Goal: Task Accomplishment & Management: Manage account settings

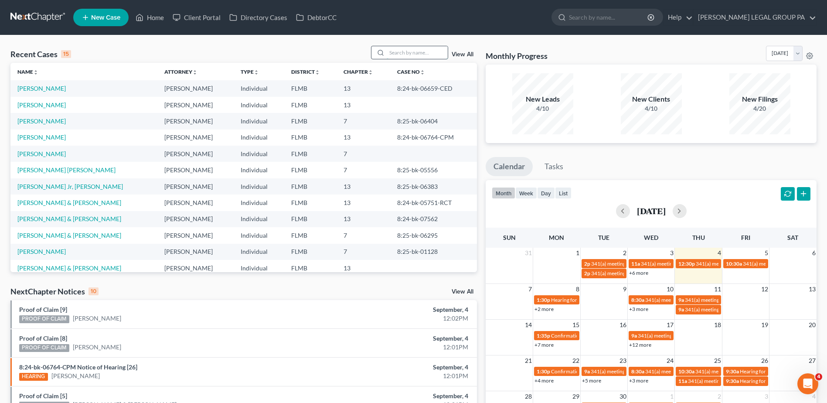
click at [397, 49] on input "search" at bounding box center [417, 52] width 61 height 13
type input ","
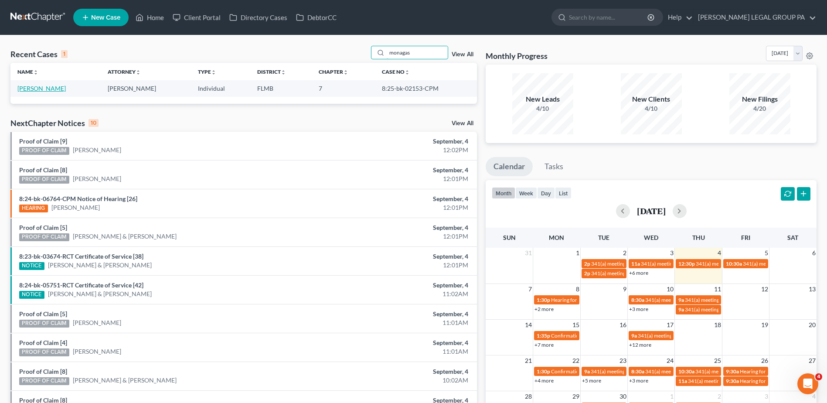
type input "monagas"
click at [44, 90] on link "[PERSON_NAME]" at bounding box center [41, 88] width 48 height 7
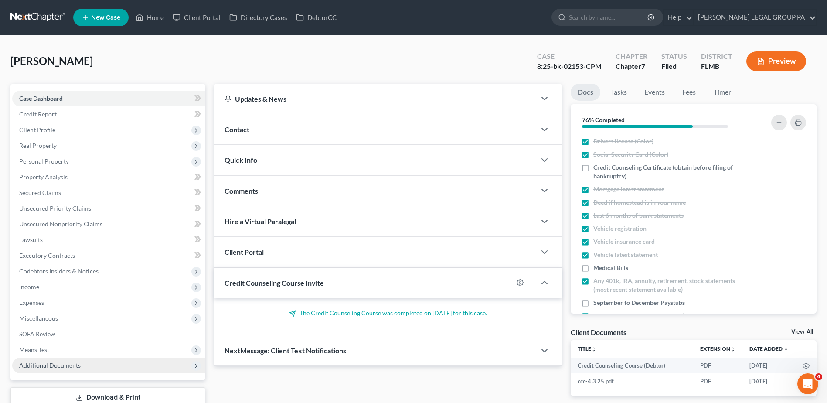
click at [65, 366] on span "Additional Documents" at bounding box center [49, 364] width 61 height 7
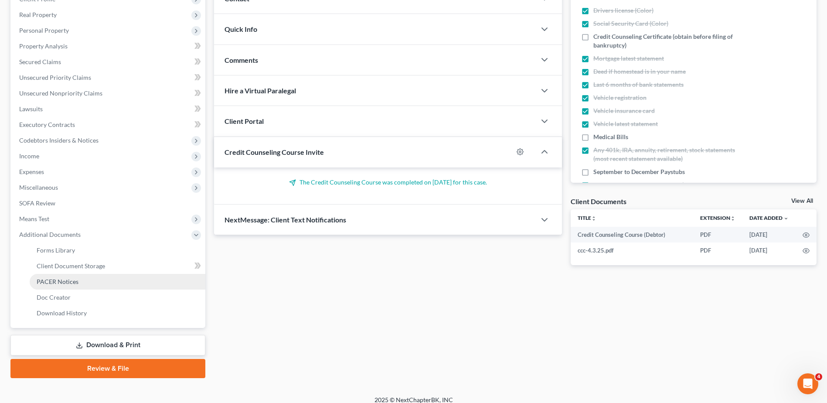
click at [59, 279] on span "PACER Notices" at bounding box center [58, 281] width 42 height 7
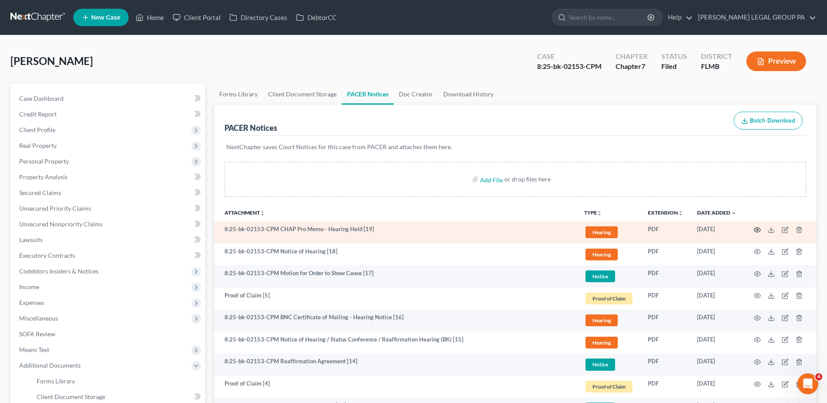
click at [757, 231] on icon "button" at bounding box center [757, 229] width 7 height 7
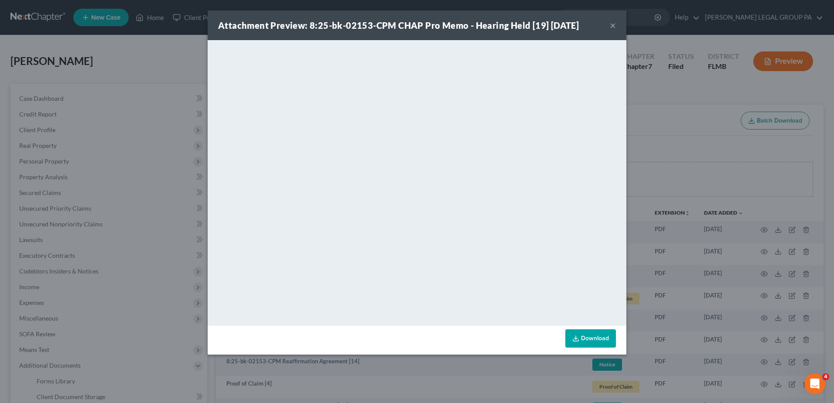
click at [612, 25] on button "×" at bounding box center [613, 25] width 6 height 10
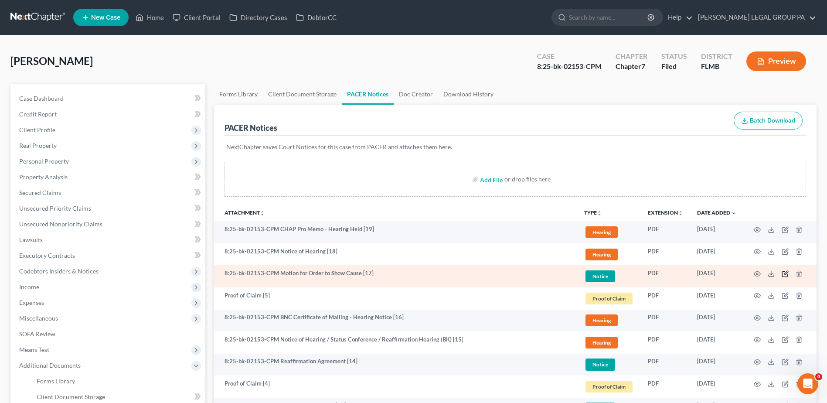
click at [785, 273] on icon "button" at bounding box center [785, 273] width 7 height 7
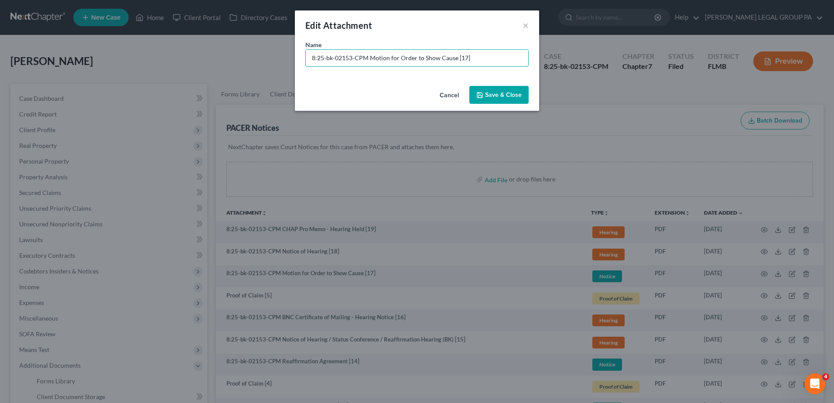
drag, startPoint x: 366, startPoint y: 57, endPoint x: 112, endPoint y: 78, distance: 255.5
click at [112, 78] on div "Edit Attachment × Name * 8:25-bk-02153-CPM Motion for Order to Show Cause [17] …" at bounding box center [417, 201] width 834 height 403
type input "[17] Motion for Order to Show Cause"
click at [494, 91] on span "Save & Close" at bounding box center [503, 94] width 37 height 7
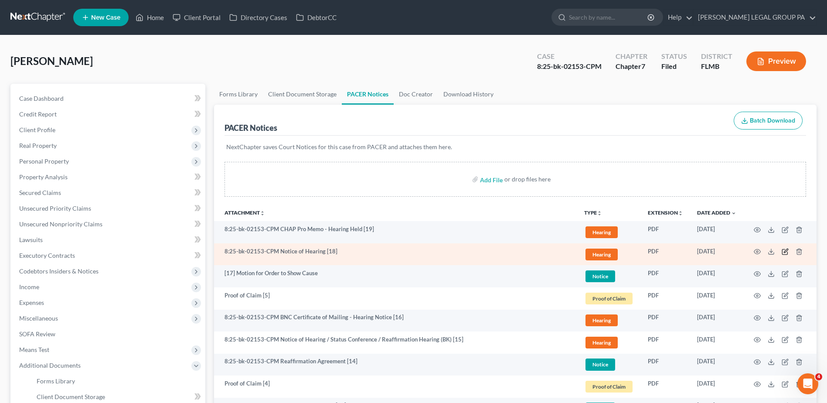
click at [786, 251] on icon "button" at bounding box center [786, 251] width 4 height 4
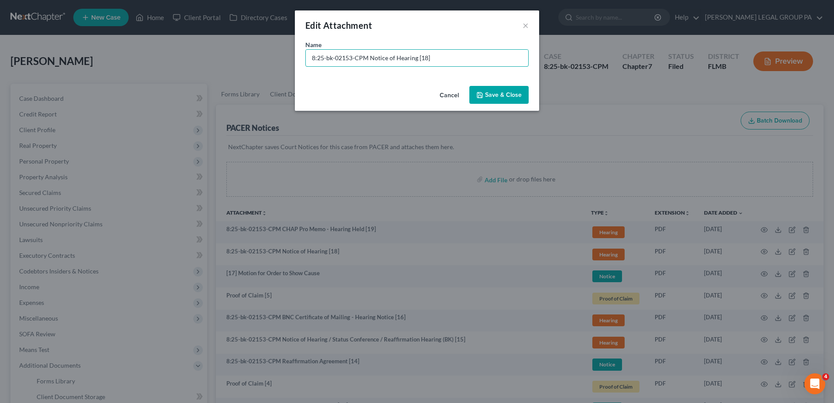
drag, startPoint x: 367, startPoint y: 59, endPoint x: 51, endPoint y: 64, distance: 316.6
click at [56, 65] on div "Edit Attachment × Name * 8:25-bk-02153-CPM Notice of Hearing [18] Cancel Save &…" at bounding box center [417, 201] width 834 height 403
type input "[18] NOH for Doc. 17"
click at [500, 92] on span "Save & Close" at bounding box center [503, 94] width 37 height 7
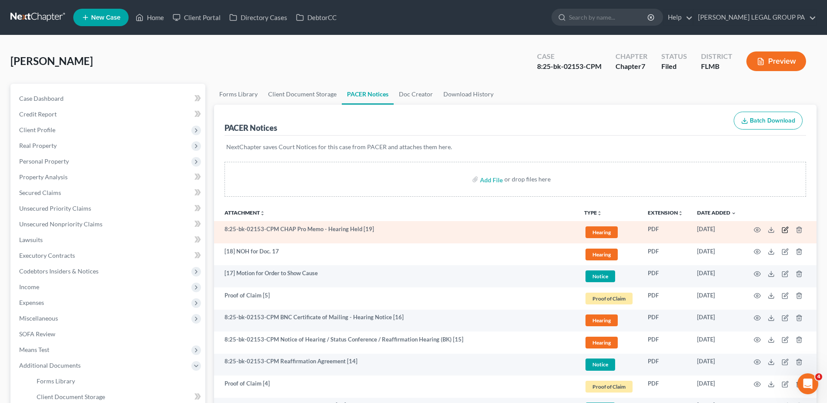
click at [785, 230] on icon "button" at bounding box center [785, 229] width 7 height 7
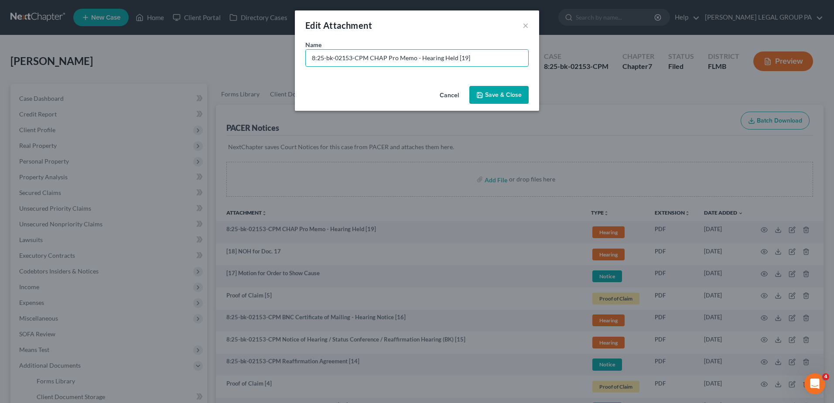
drag, startPoint x: 367, startPoint y: 58, endPoint x: 12, endPoint y: 72, distance: 355.2
click at [12, 72] on div "Edit Attachment × Name * 8:25-bk-02153-CPM CHAP Pro Memo - Hearing Held [19] Ca…" at bounding box center [417, 201] width 834 height 403
type input "[19] CHAP Pro Memo - Hearing Held"
click at [515, 87] on button "Save & Close" at bounding box center [498, 95] width 59 height 18
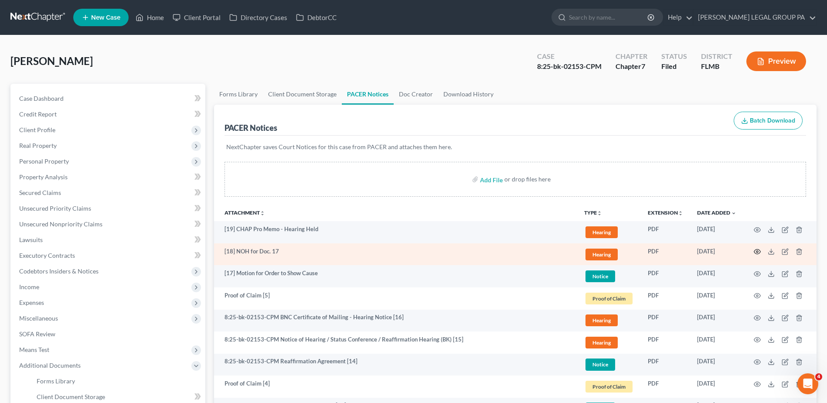
click at [758, 249] on icon "button" at bounding box center [757, 251] width 7 height 7
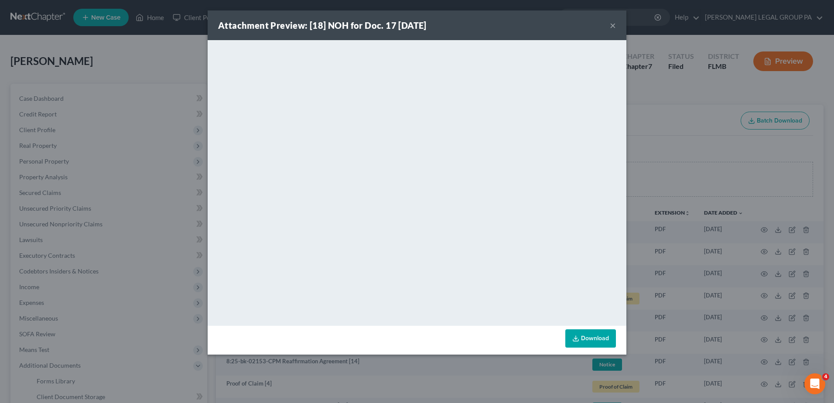
click at [613, 26] on button "×" at bounding box center [613, 25] width 6 height 10
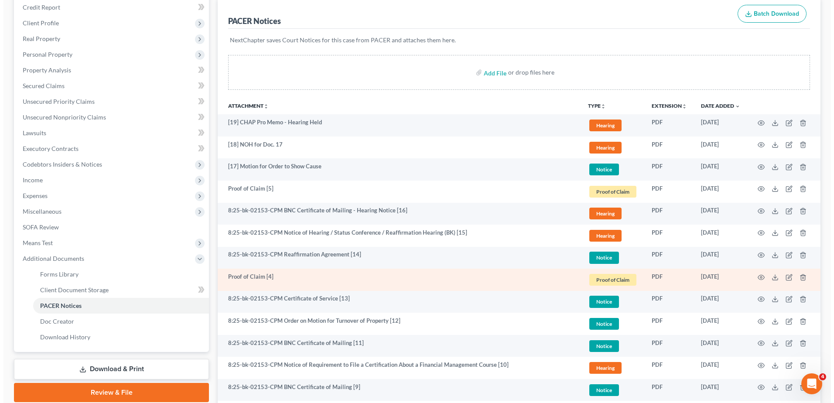
scroll to position [87, 0]
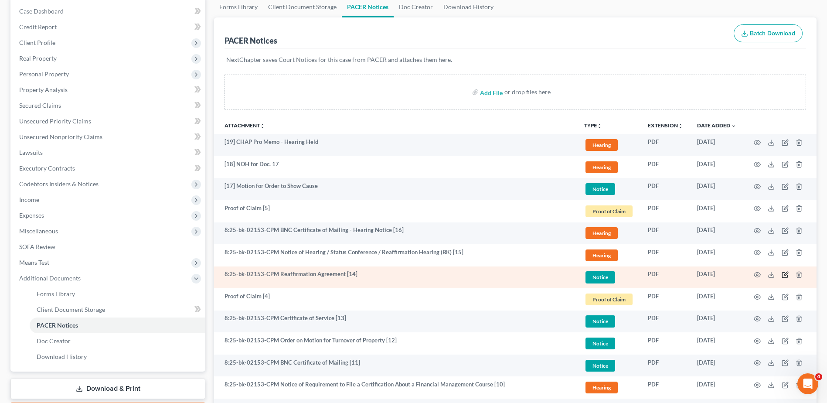
click at [787, 274] on icon "button" at bounding box center [786, 274] width 4 height 4
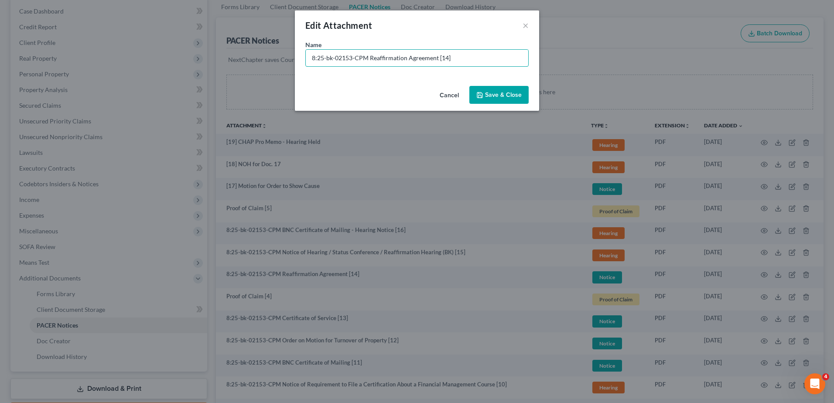
drag, startPoint x: 367, startPoint y: 57, endPoint x: -72, endPoint y: 54, distance: 439.1
click at [0, 54] on html "Home New Case Client Portal Directory Cases DebtorCC WELLER LEGAL GROUP PA kcas…" at bounding box center [417, 346] width 834 height 866
type input "[14] Reaffirmation Agreement"
click at [484, 91] on button "Save & Close" at bounding box center [498, 95] width 59 height 18
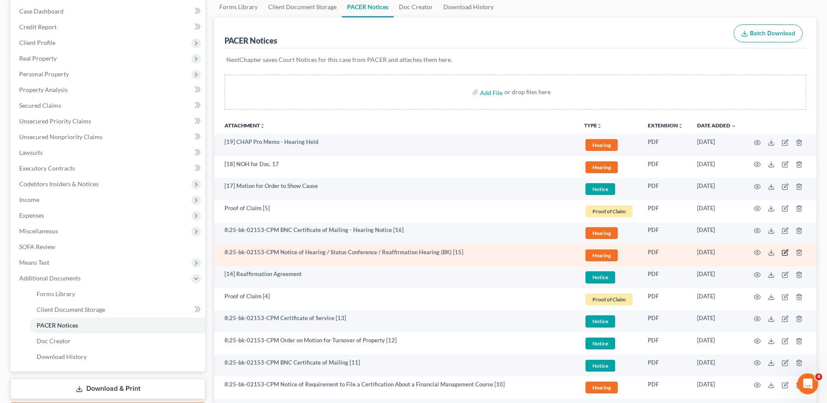
click at [783, 250] on icon "button" at bounding box center [785, 252] width 7 height 7
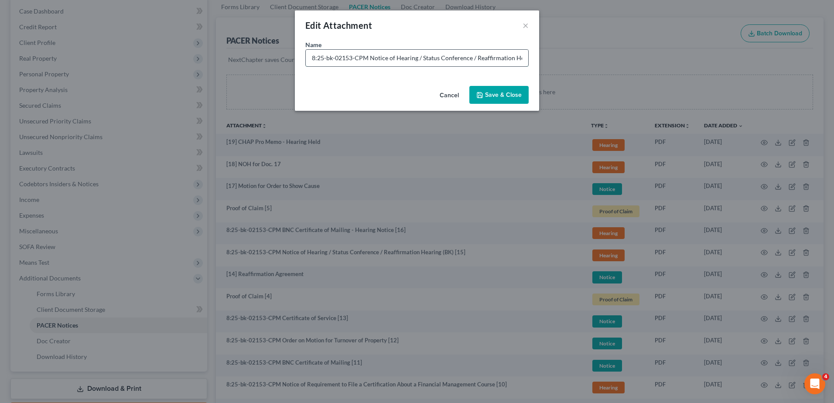
click at [322, 56] on input "8:25-bk-02153-CPM Notice of Hearing / Status Conference / Reaffirmation Hearing…" at bounding box center [417, 58] width 222 height 17
type input "[15] NOH for Doc. 14"
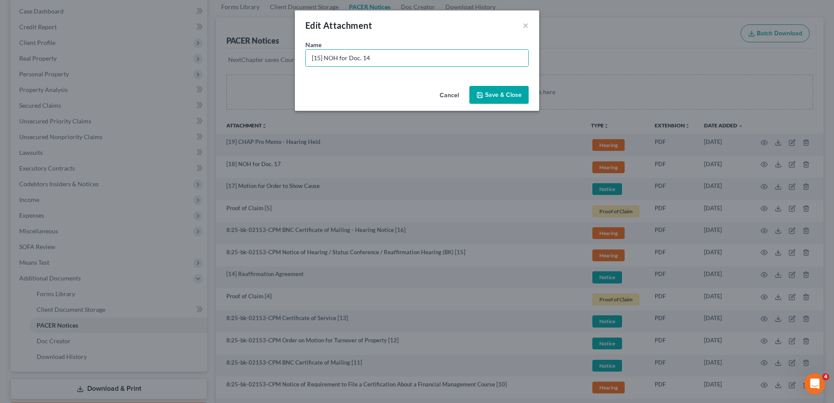
click at [507, 85] on div "Cancel Save & Close" at bounding box center [417, 96] width 244 height 29
click at [506, 90] on button "Save & Close" at bounding box center [498, 95] width 59 height 18
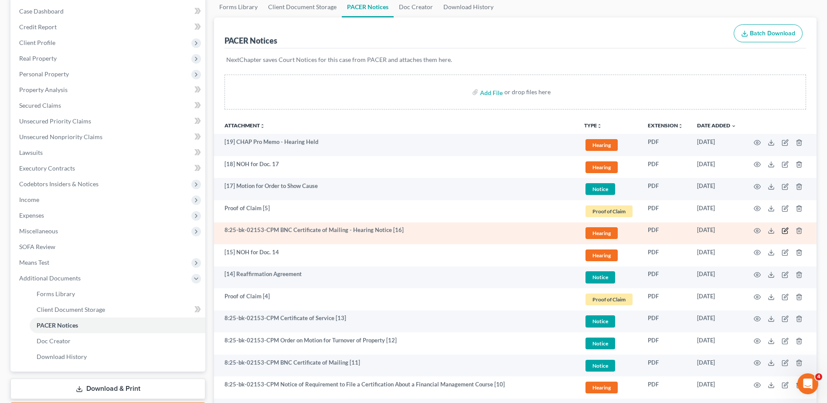
click at [785, 230] on icon "button" at bounding box center [785, 230] width 7 height 7
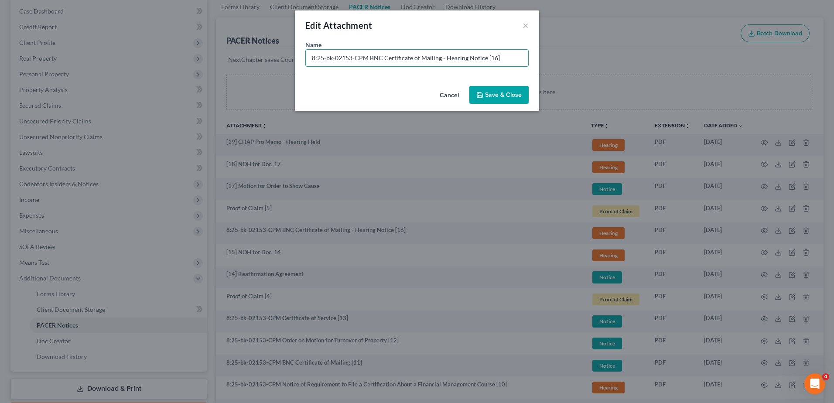
drag, startPoint x: 509, startPoint y: 59, endPoint x: 135, endPoint y: 61, distance: 374.1
click at [135, 61] on div "Edit Attachment × Name * 8:25-bk-02153-CPM BNC Certificate of Mailing - Hearing…" at bounding box center [417, 201] width 834 height 403
type input "[16] COS for Doc. 15"
click at [500, 92] on span "Save & Close" at bounding box center [503, 94] width 37 height 7
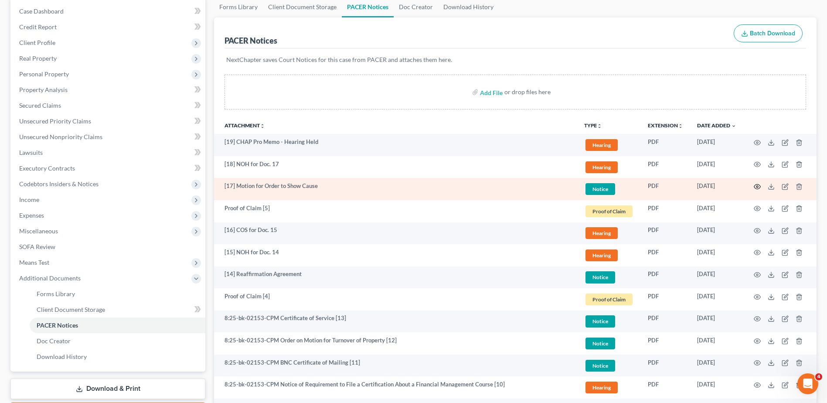
click at [759, 187] on icon "button" at bounding box center [757, 186] width 7 height 7
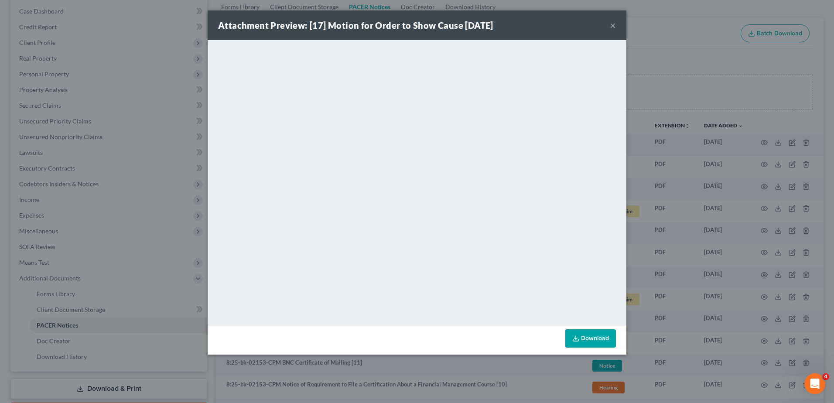
click at [169, 95] on div "Attachment Preview: [17] Motion for Order to Show Cause 08/12/2025 × <object ng…" at bounding box center [417, 201] width 834 height 403
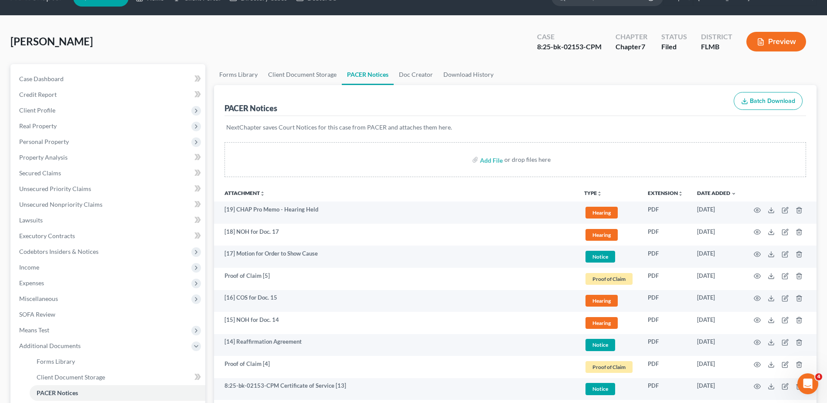
scroll to position [0, 0]
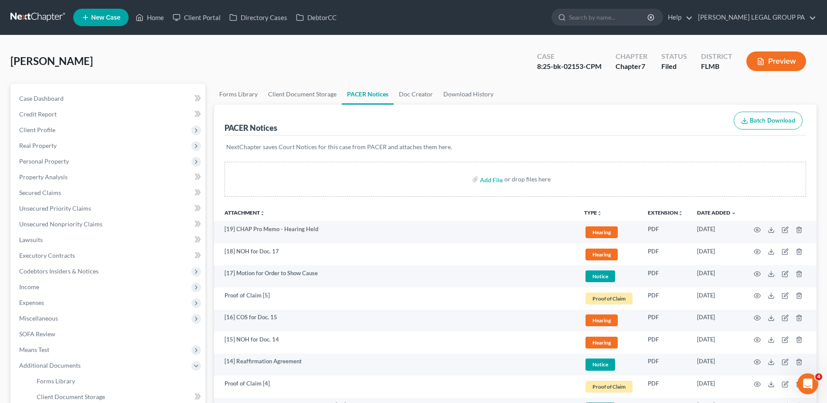
drag, startPoint x: 45, startPoint y: 3, endPoint x: 40, endPoint y: 12, distance: 10.2
click at [44, 4] on nav "Home New Case Client Portal Directory Cases DebtorCC WELLER LEGAL GROUP PA kcas…" at bounding box center [413, 17] width 827 height 35
drag, startPoint x: 35, startPoint y: 18, endPoint x: 51, endPoint y: 39, distance: 26.2
click at [35, 18] on link at bounding box center [38, 18] width 56 height 16
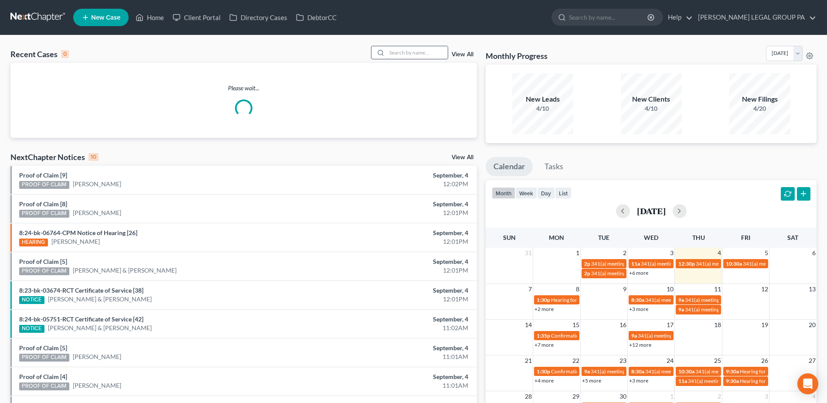
click at [402, 55] on input "search" at bounding box center [417, 52] width 61 height 13
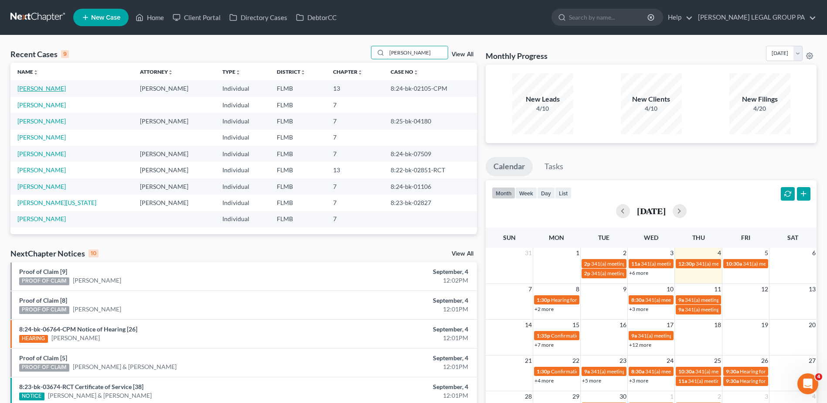
type input "[PERSON_NAME]"
click at [34, 86] on link "[PERSON_NAME]" at bounding box center [41, 88] width 48 height 7
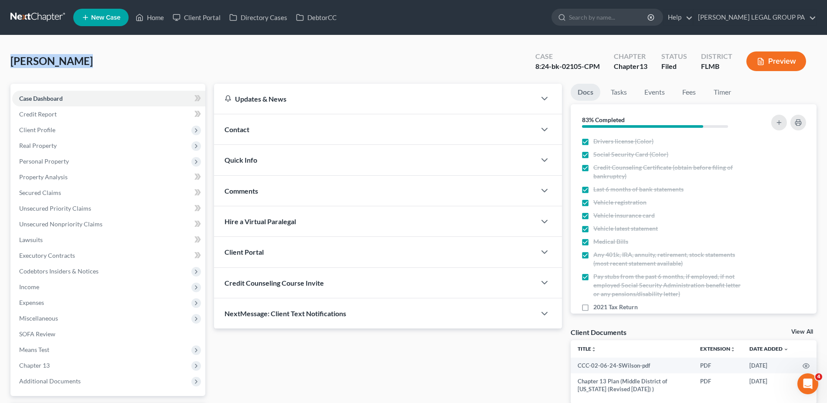
drag, startPoint x: 48, startPoint y: 65, endPoint x: 79, endPoint y: 66, distance: 31.0
click at [79, 66] on div "[PERSON_NAME] Upgraded Case 8:24-bk-02105-CPM Chapter Chapter 13 Status [GEOGRA…" at bounding box center [413, 65] width 806 height 38
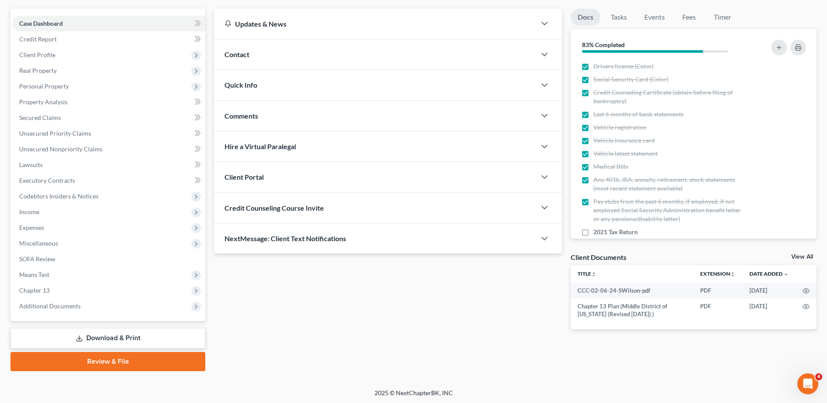
scroll to position [76, 0]
